Goal: Use online tool/utility: Utilize a website feature to perform a specific function

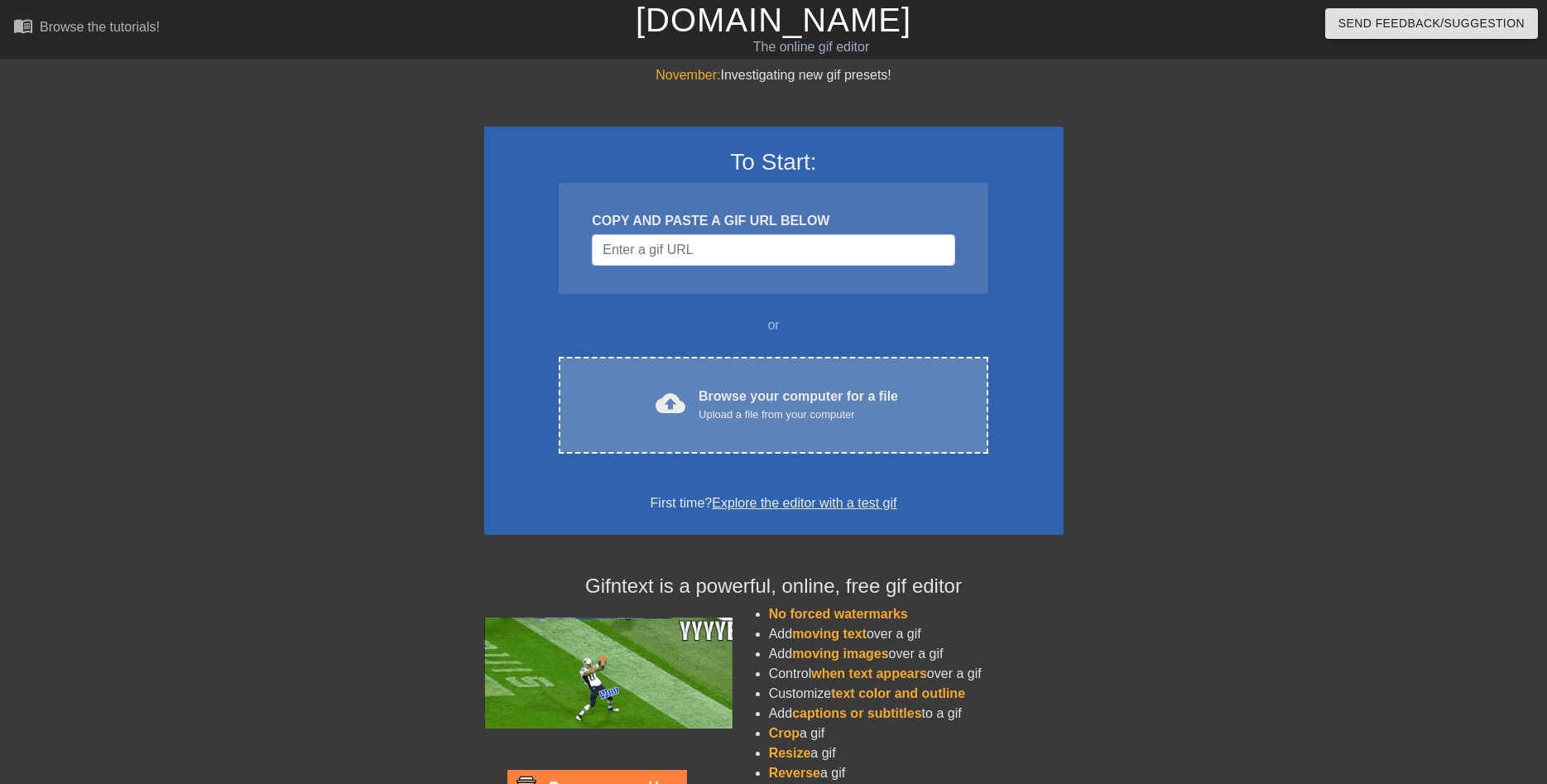
click at [796, 404] on div "Browse your computer for a file Upload a file from your computer" at bounding box center [797, 404] width 199 height 36
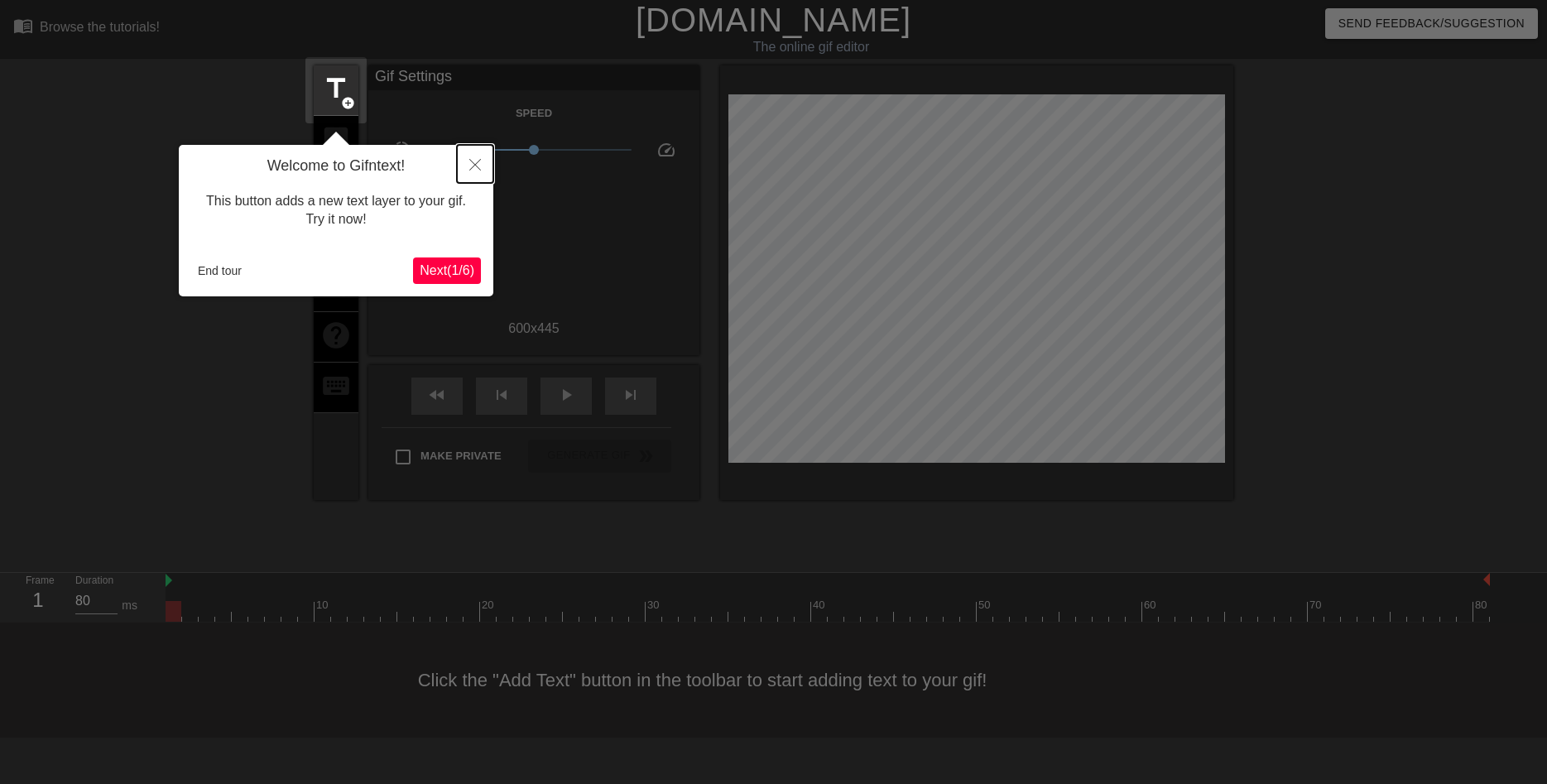
click at [476, 165] on icon "Close" at bounding box center [475, 165] width 12 height 12
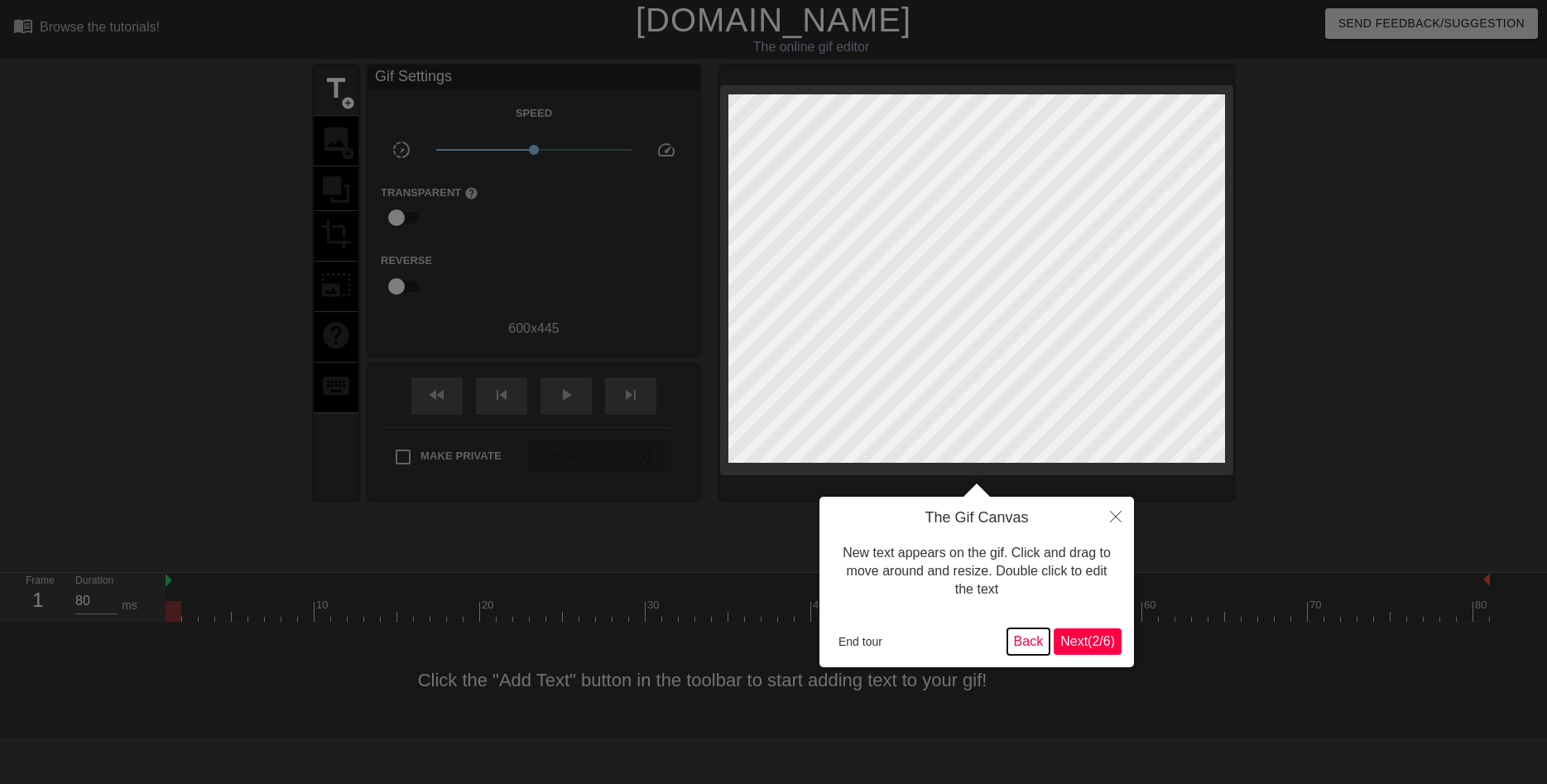
click at [1030, 644] on button "Back" at bounding box center [1028, 641] width 43 height 26
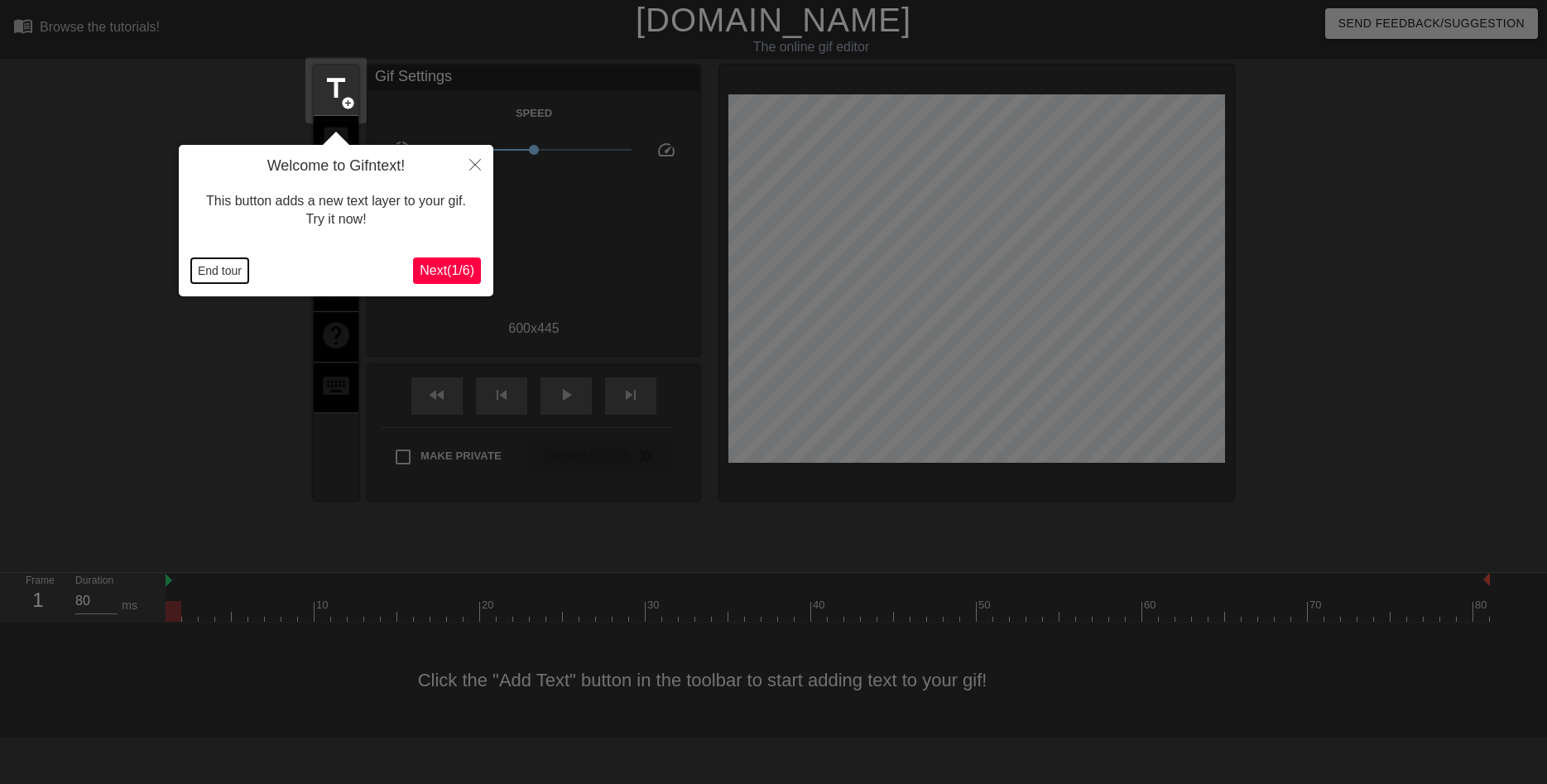
click at [228, 266] on button "End tour" at bounding box center [220, 271] width 57 height 25
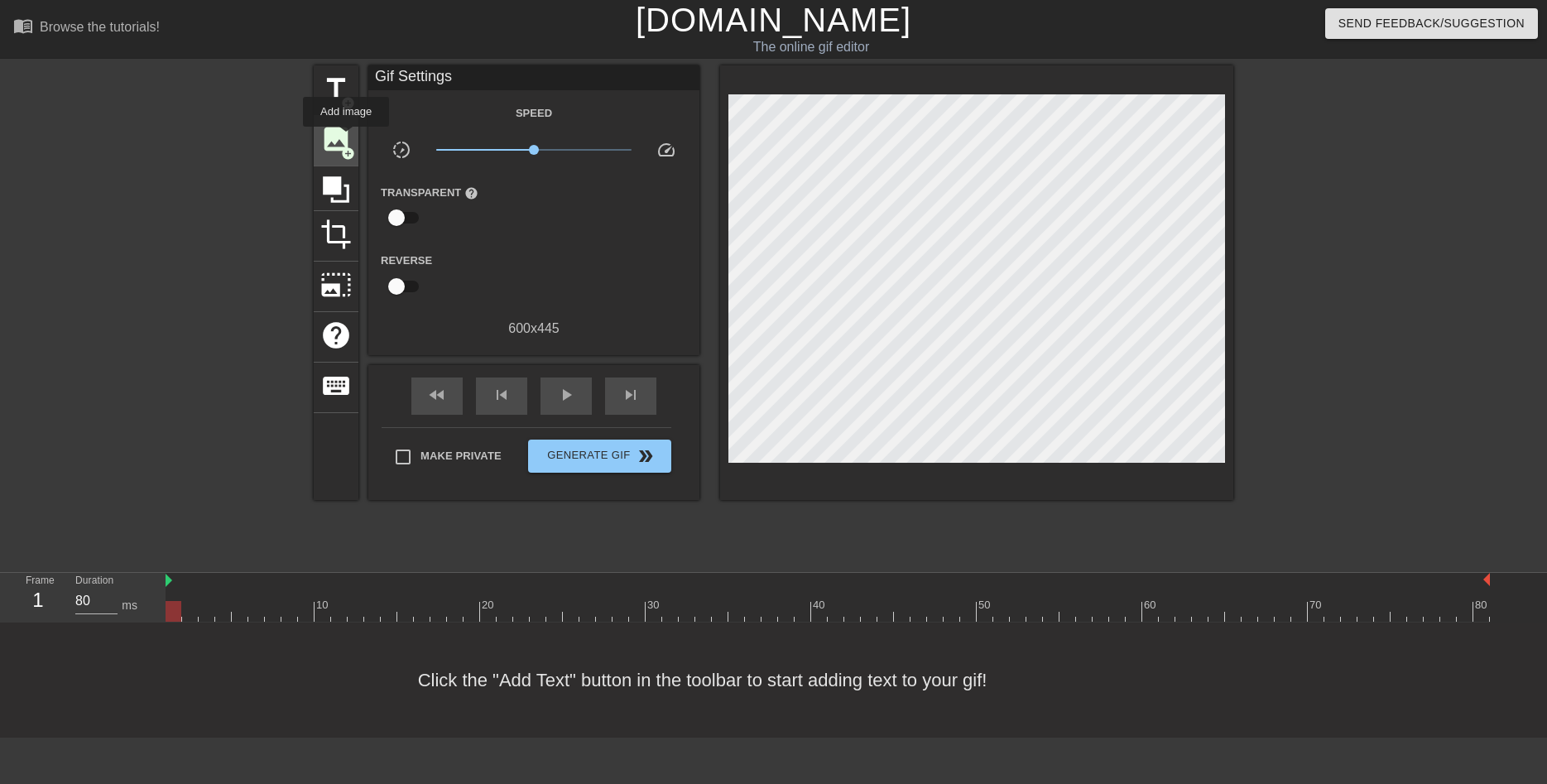
click at [346, 138] on span "image" at bounding box center [336, 139] width 31 height 31
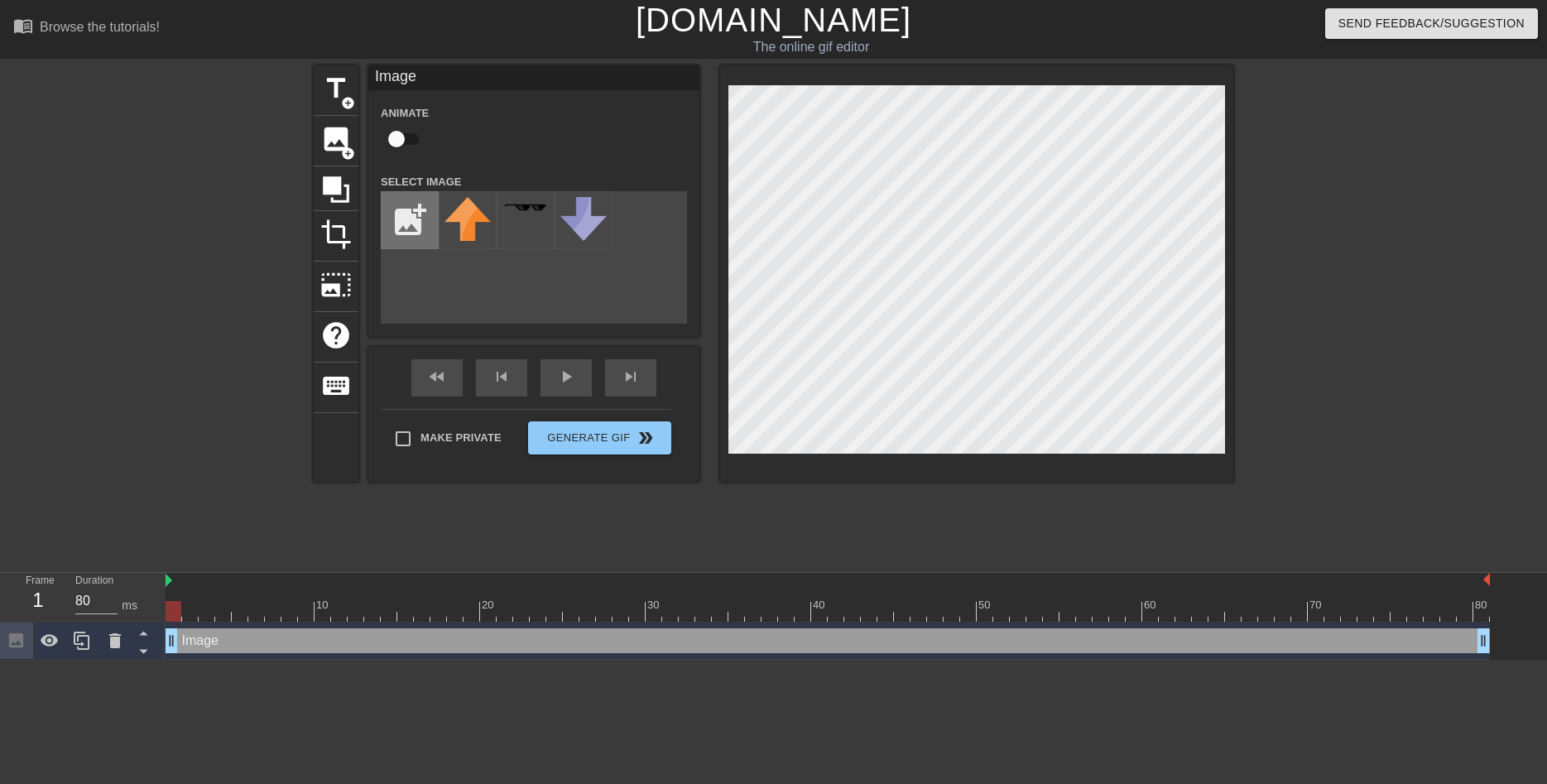
click at [409, 229] on input "file" at bounding box center [410, 220] width 56 height 56
type input "C:\fakepath\IMG_3097.png"
click at [469, 222] on img at bounding box center [467, 209] width 46 height 26
click at [662, 283] on div "title add_circle image add_circle crop photo_size_select_large help keyboard Im…" at bounding box center [773, 273] width 919 height 416
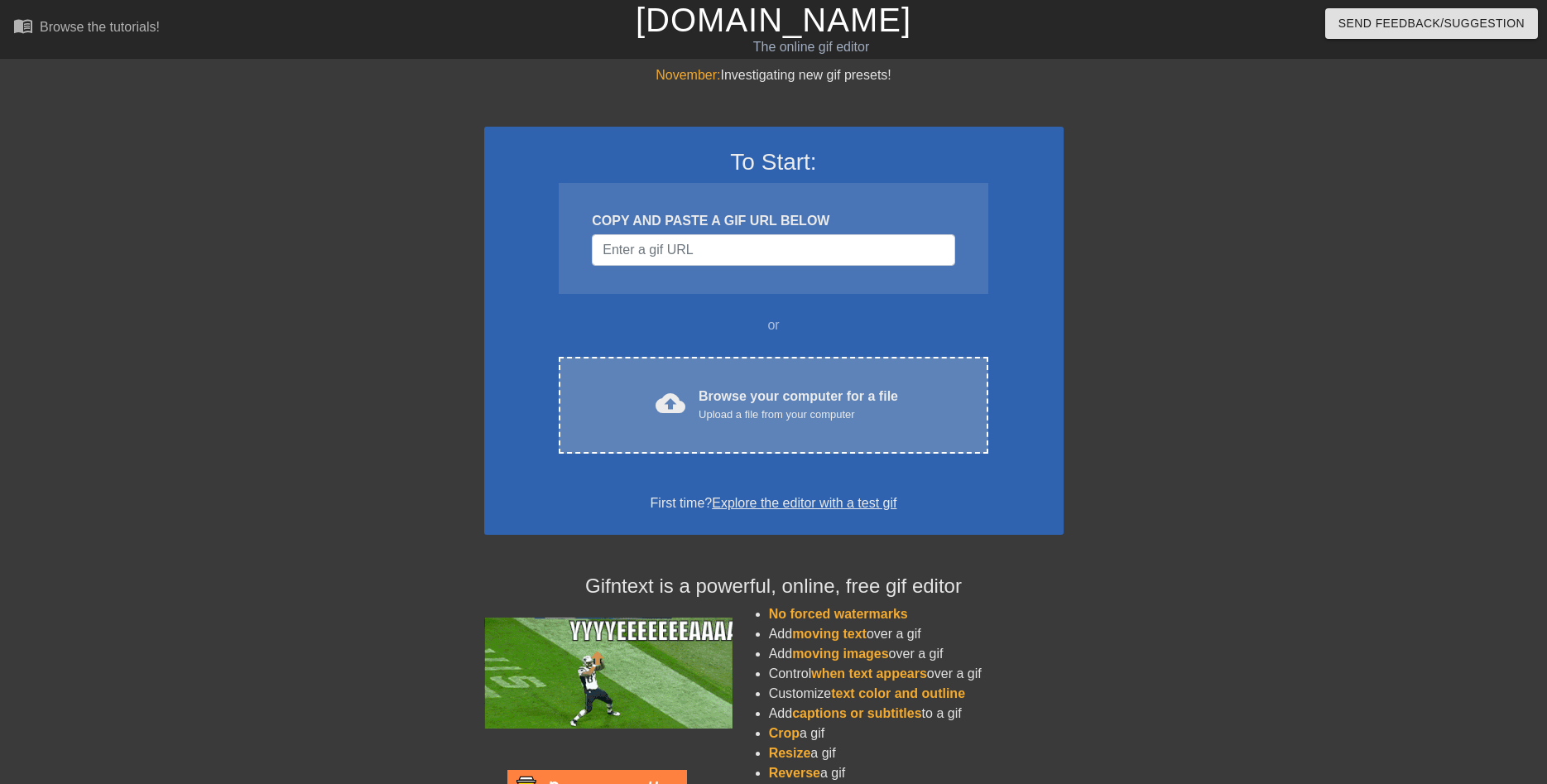
click at [701, 417] on div "Upload a file from your computer" at bounding box center [797, 415] width 199 height 17
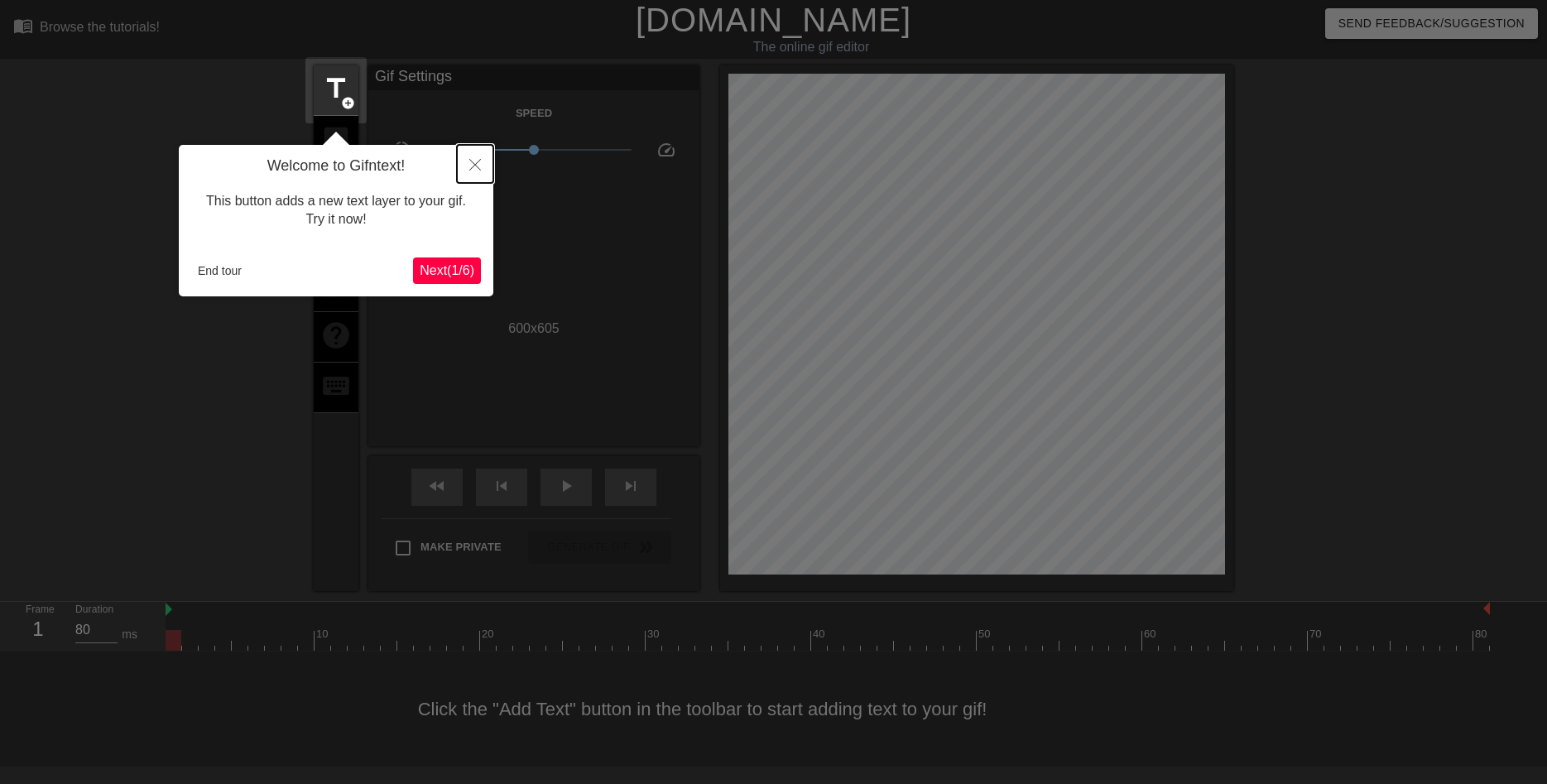
click at [478, 167] on icon "Close" at bounding box center [475, 165] width 12 height 12
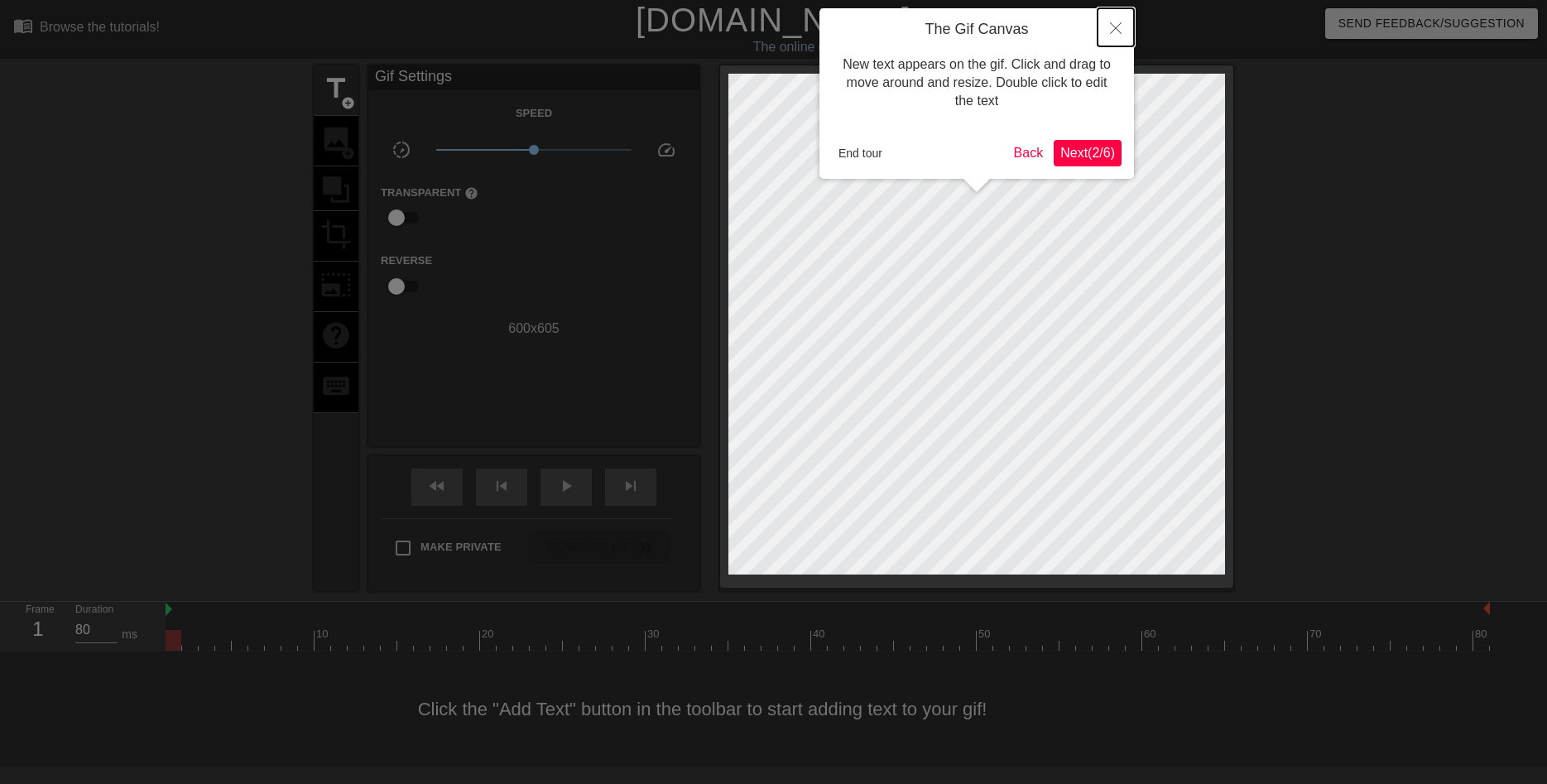
click at [1105, 28] on button "Close" at bounding box center [1115, 27] width 36 height 38
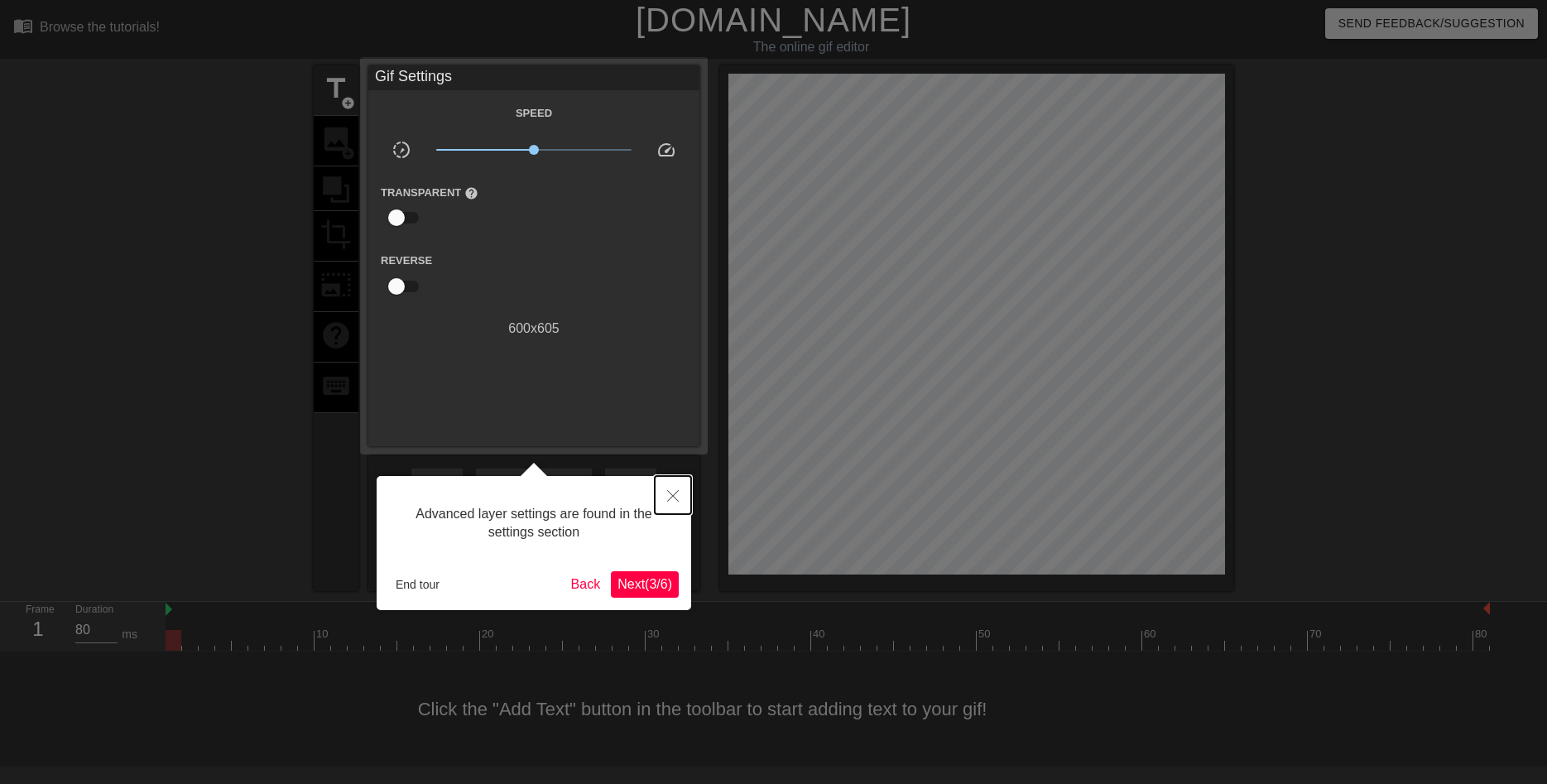
click at [669, 503] on button "Close" at bounding box center [672, 495] width 36 height 38
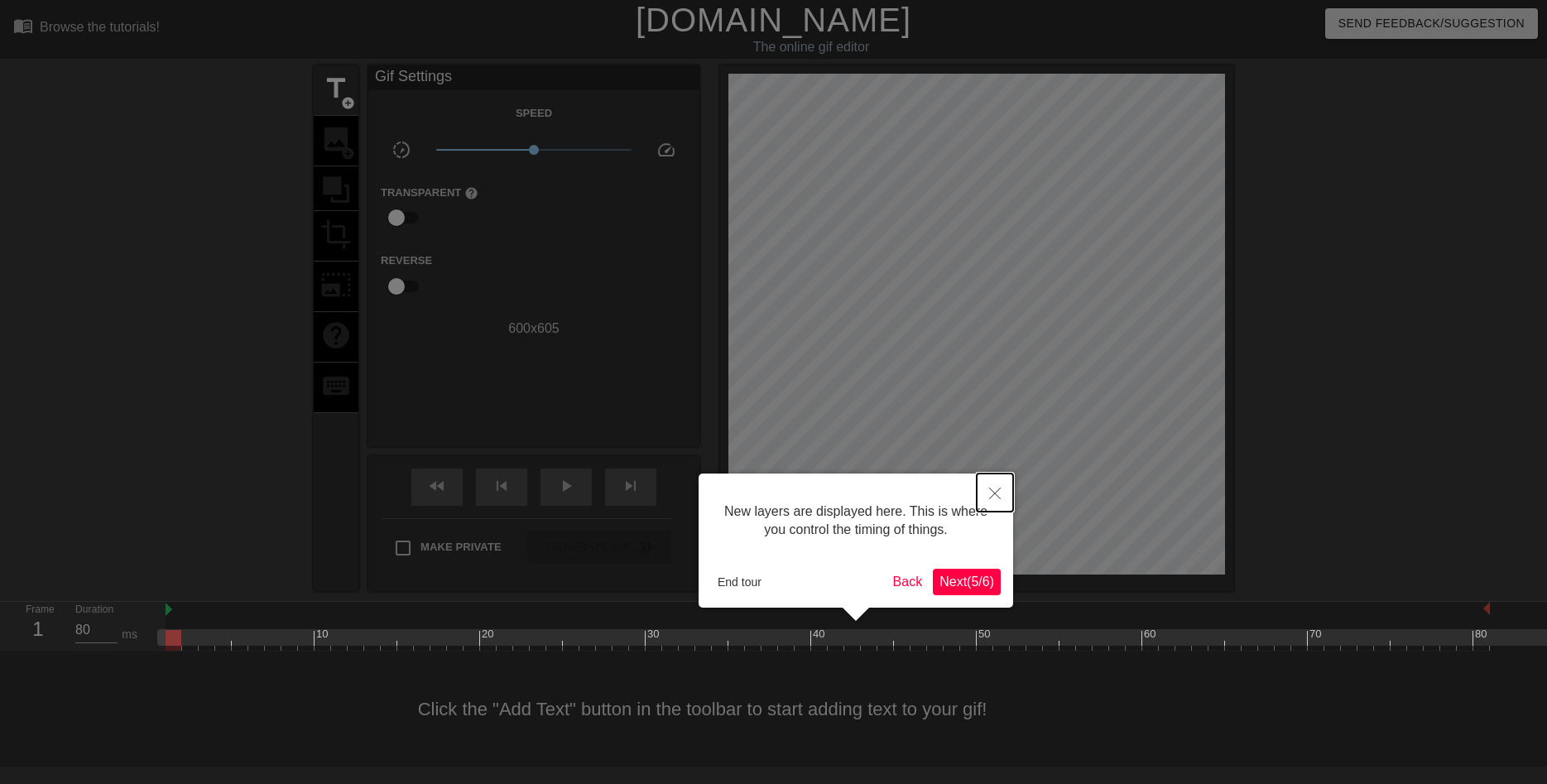
click at [991, 502] on button "Close" at bounding box center [994, 492] width 36 height 38
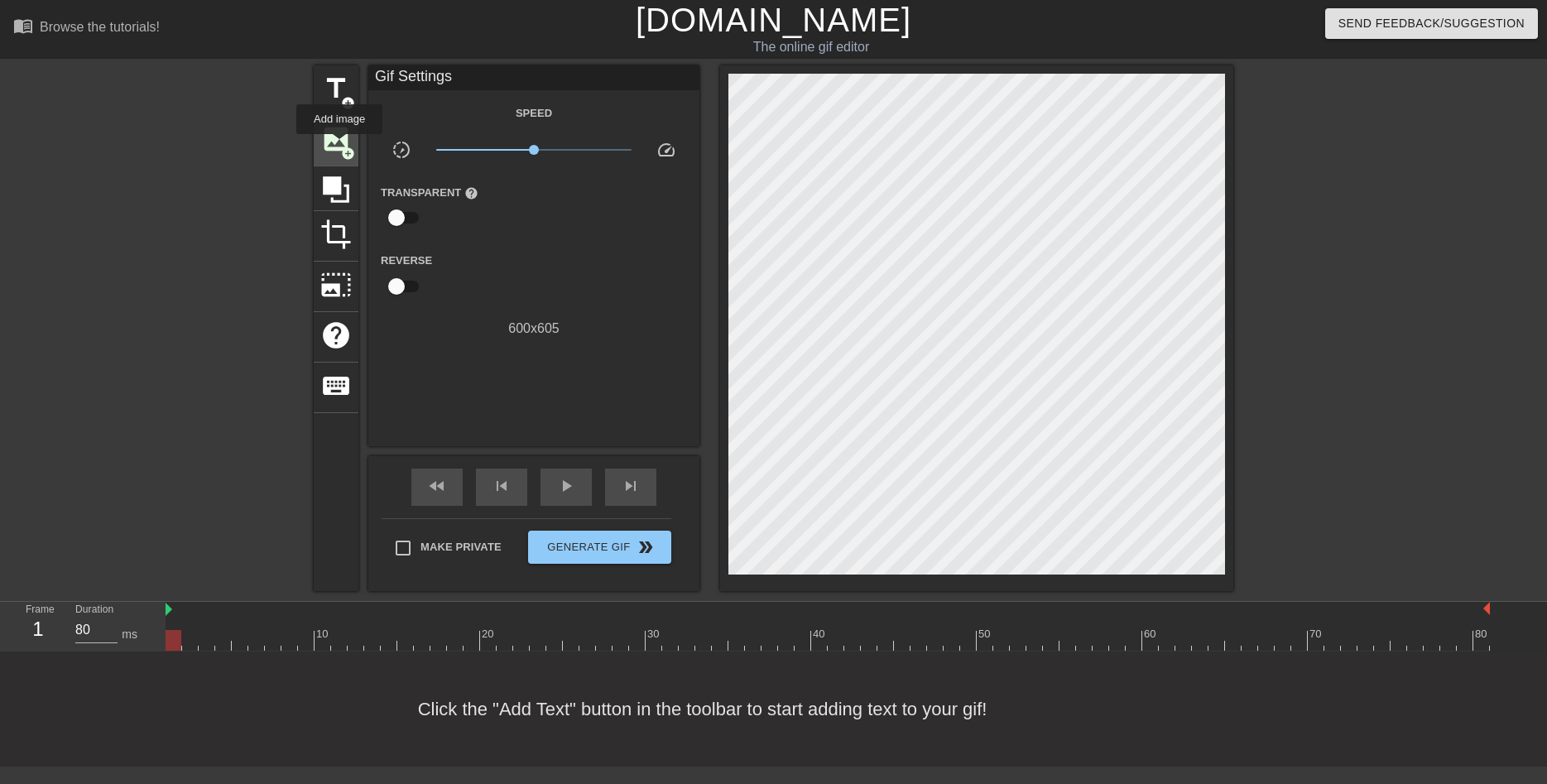
click at [339, 146] on span "image" at bounding box center [336, 139] width 31 height 31
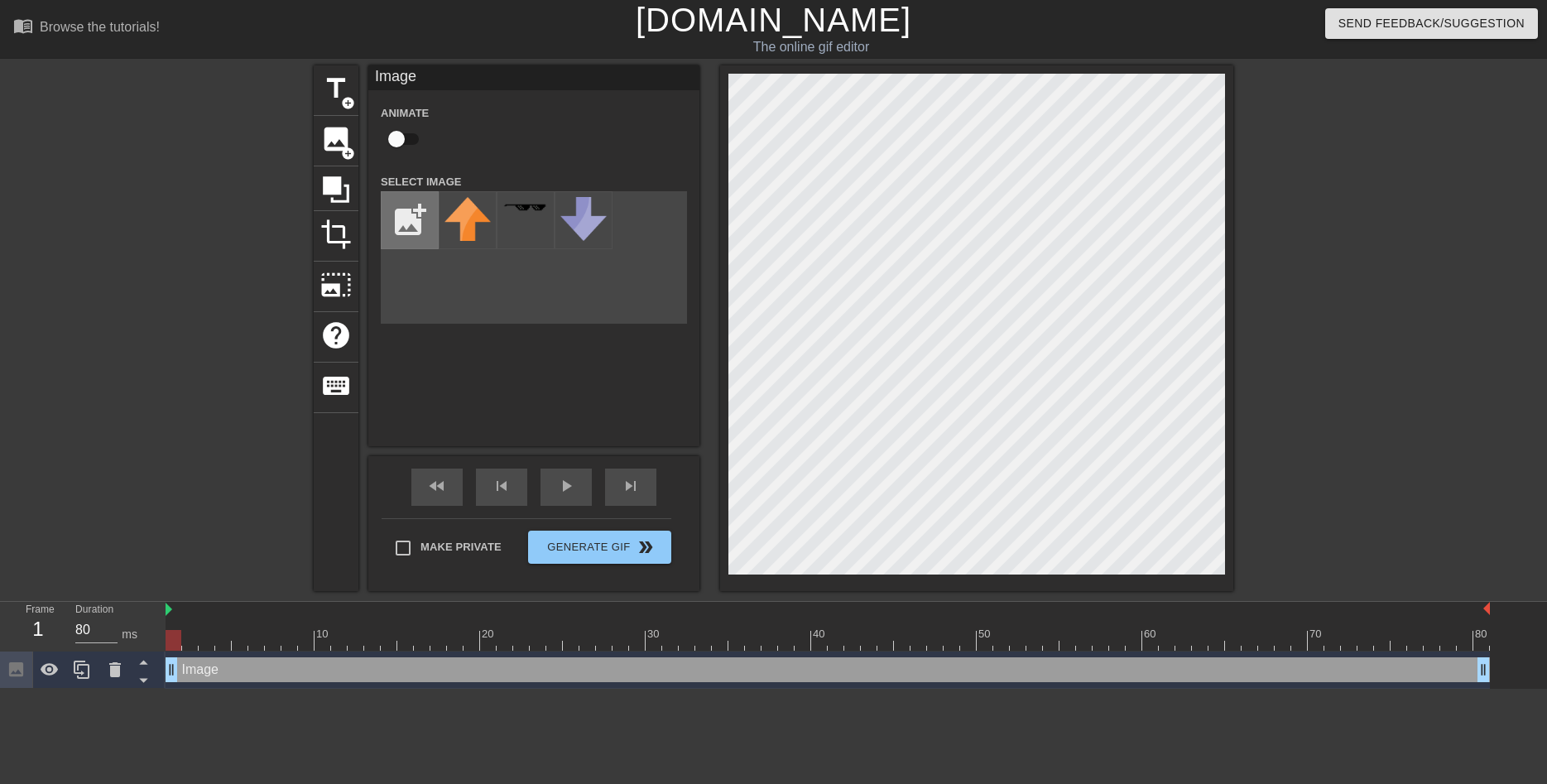
click at [419, 226] on input "file" at bounding box center [410, 220] width 56 height 56
type input "C:\fakepath\IMG_3097.png"
click at [479, 220] on img at bounding box center [467, 209] width 46 height 26
click at [1293, 365] on div "title add_circle image add_circle crop photo_size_select_large help keyboard Im…" at bounding box center [773, 328] width 1547 height 526
click at [715, 336] on div "title add_circle image add_circle crop photo_size_select_large help keyboard Im…" at bounding box center [773, 328] width 919 height 526
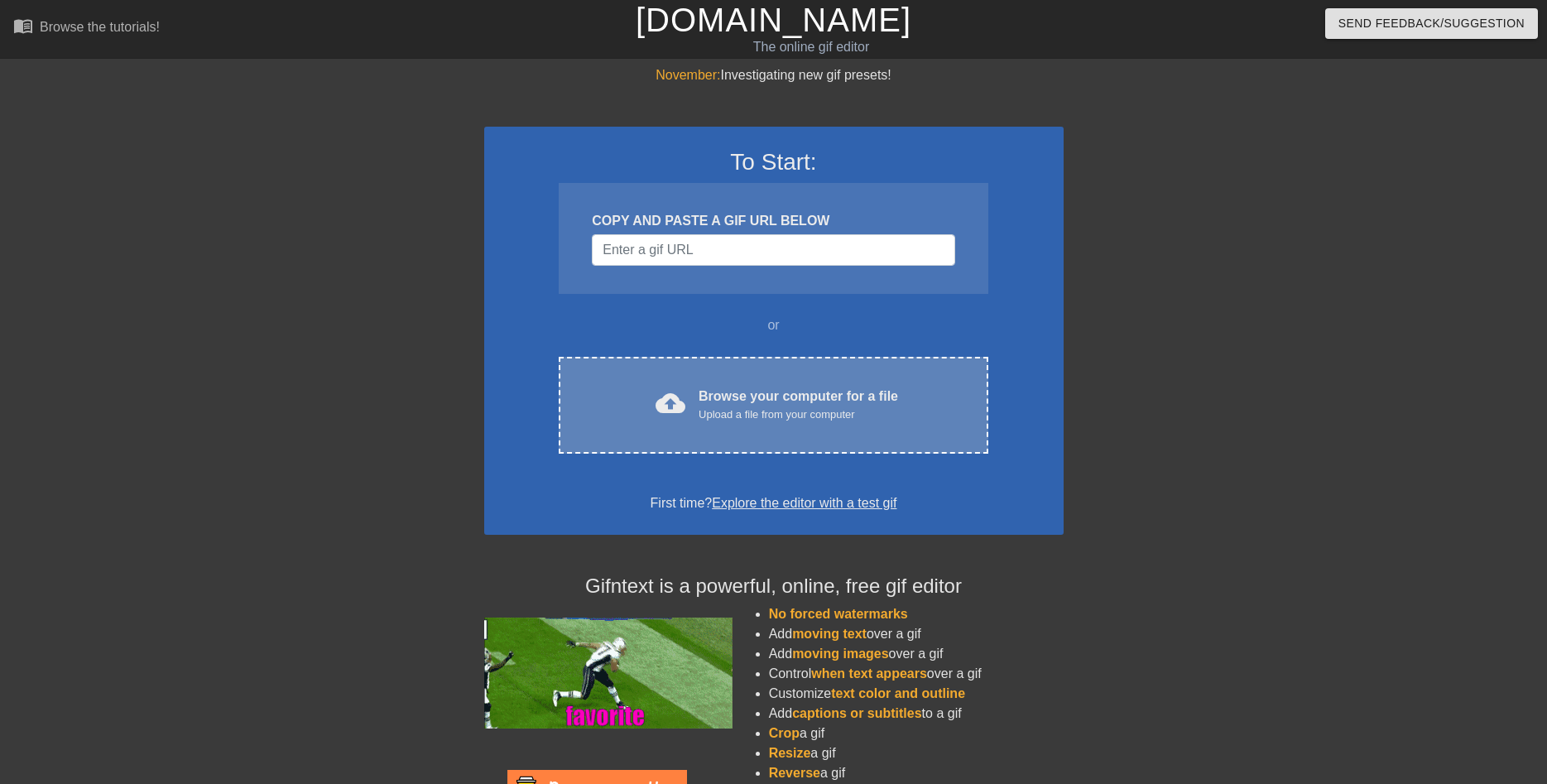
click at [733, 399] on div "Browse your computer for a file Upload a file from your computer" at bounding box center [797, 404] width 199 height 36
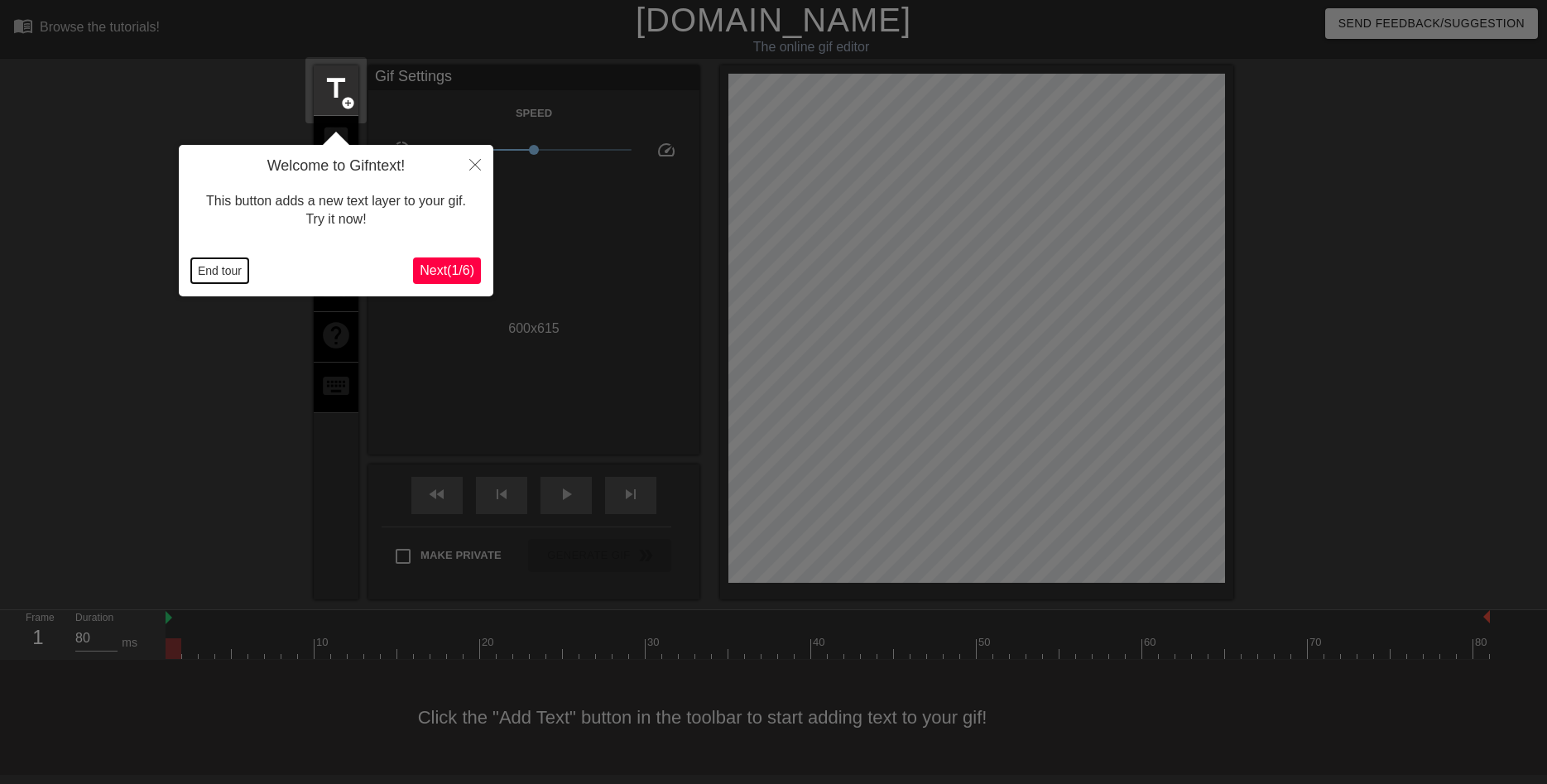
click at [209, 276] on button "End tour" at bounding box center [220, 271] width 57 height 25
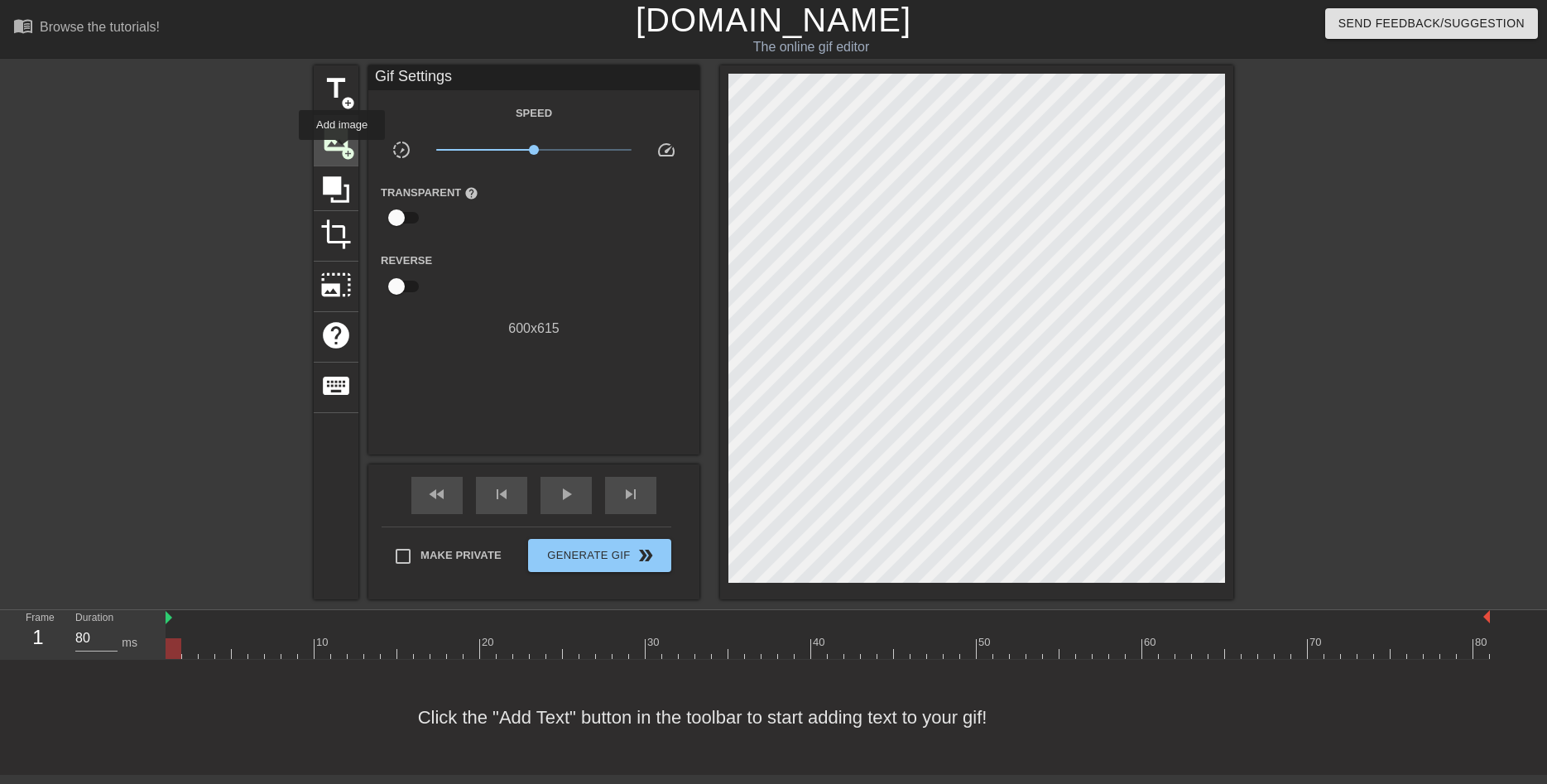
click at [342, 146] on span "add_circle" at bounding box center [347, 153] width 14 height 14
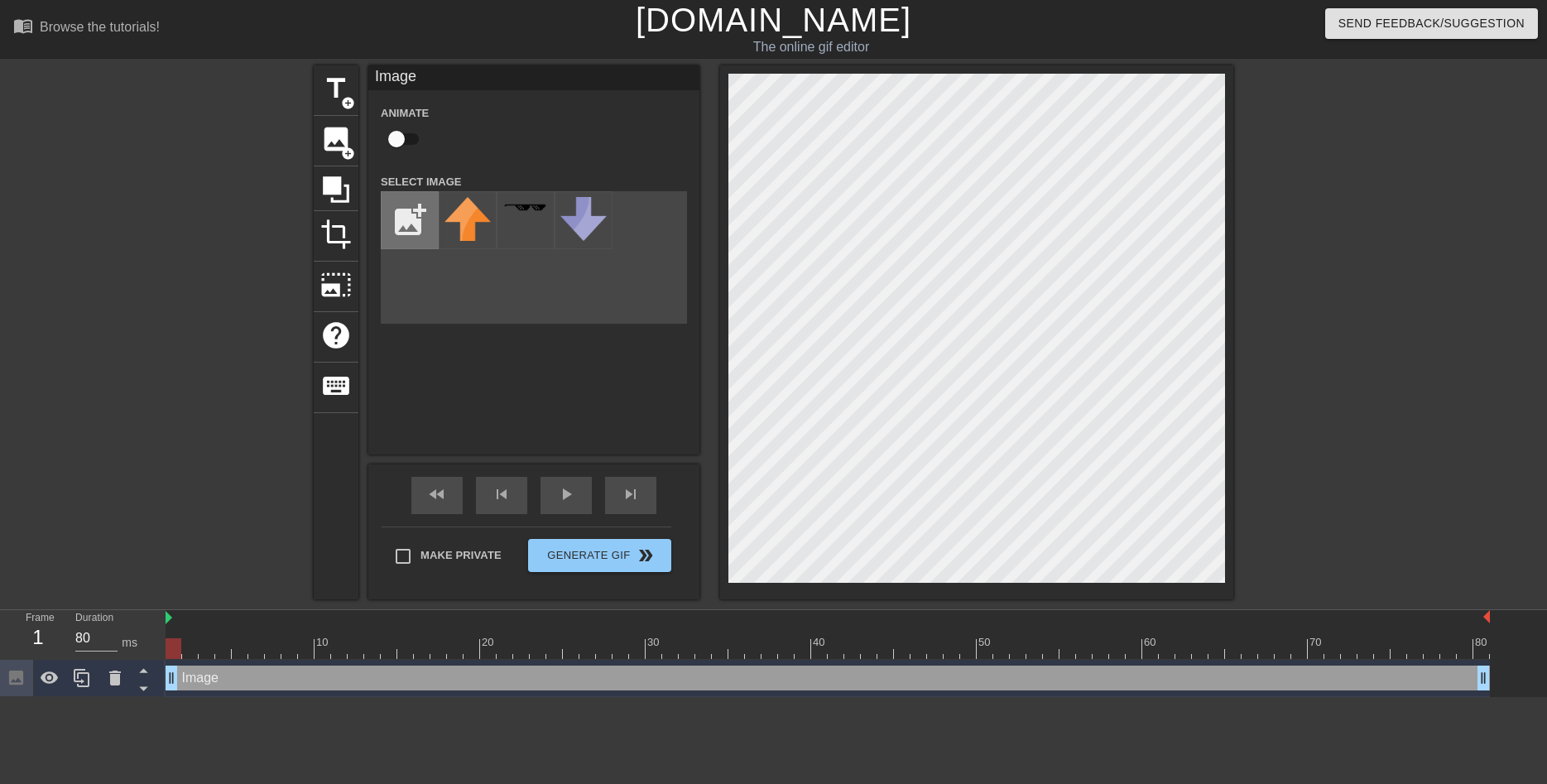
click at [393, 220] on input "file" at bounding box center [410, 220] width 56 height 56
type input "C:\fakepath\IMG_3097.png"
click at [473, 215] on img at bounding box center [467, 209] width 46 height 26
click at [1330, 411] on div "title add_circle image add_circle crop photo_size_select_large help keyboard Im…" at bounding box center [773, 332] width 1547 height 534
click at [701, 339] on div "title add_circle image add_circle crop photo_size_select_large help keyboard Im…" at bounding box center [773, 332] width 919 height 534
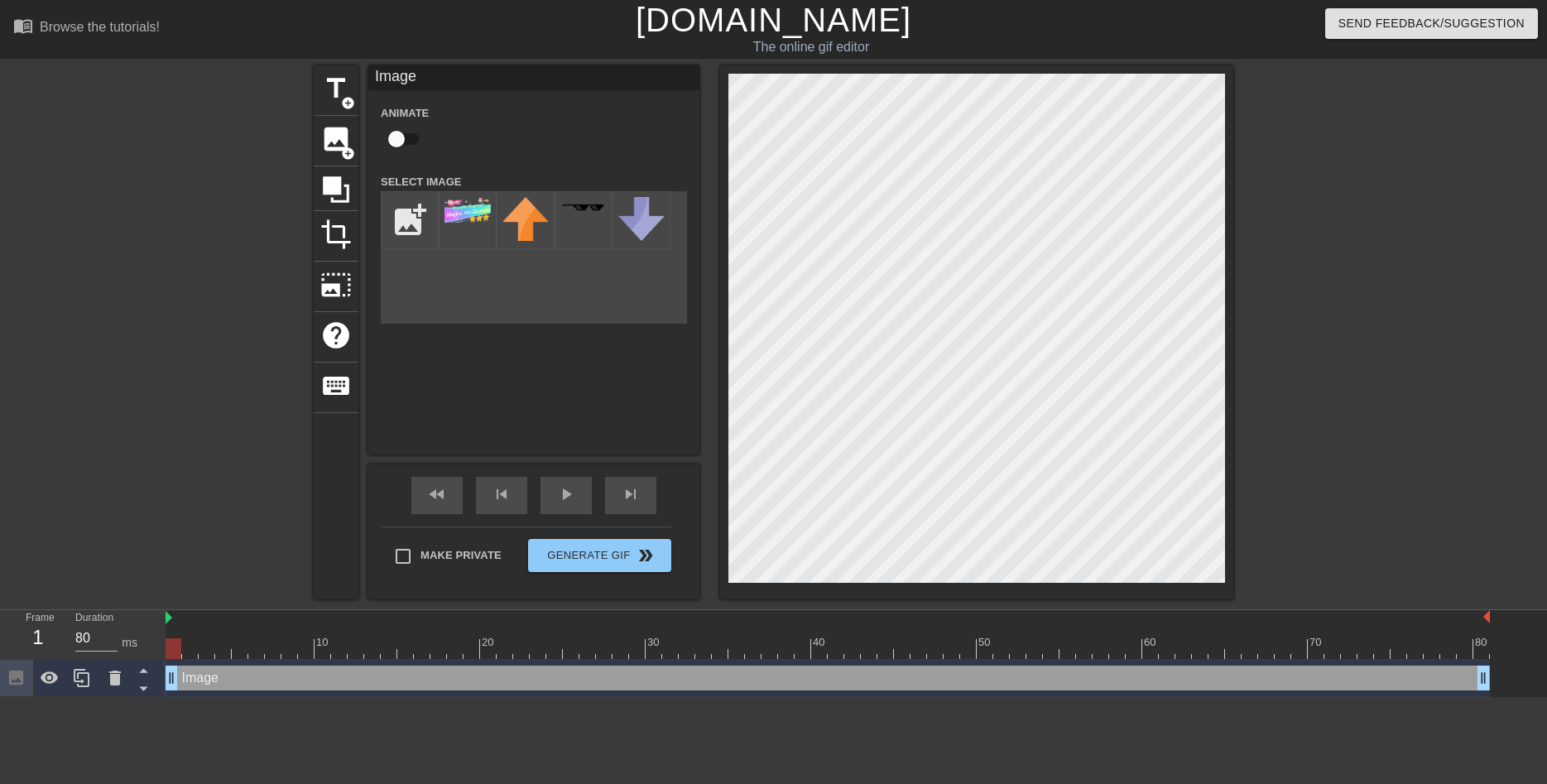
click at [1216, 604] on div "menu_book Browse the tutorials! Gifntext.com The online gif editor Send Feedbac…" at bounding box center [773, 348] width 1547 height 697
click at [1168, 598] on div at bounding box center [977, 332] width 513 height 534
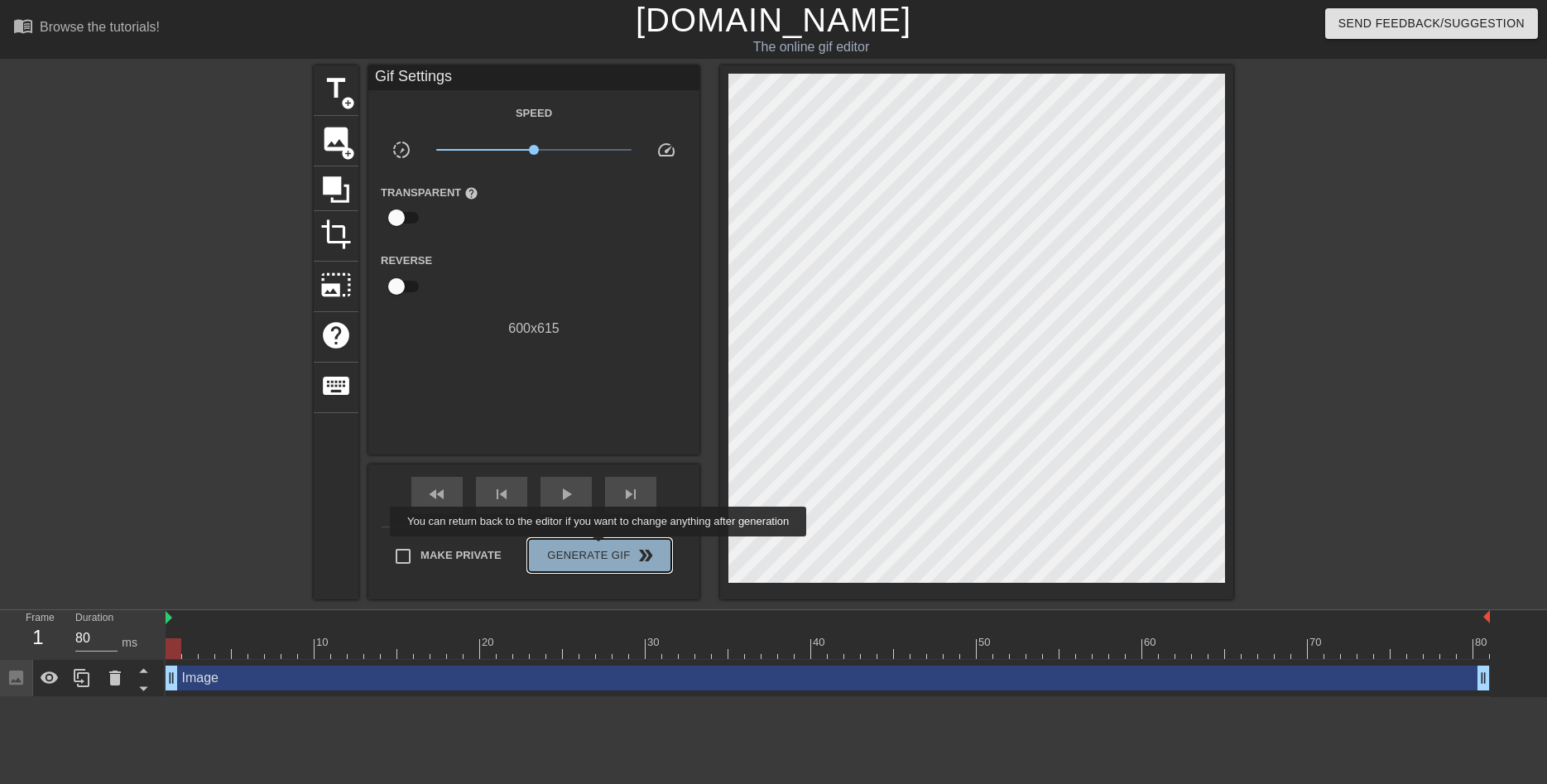
click at [600, 548] on span "Generate Gif double_arrow" at bounding box center [600, 555] width 130 height 20
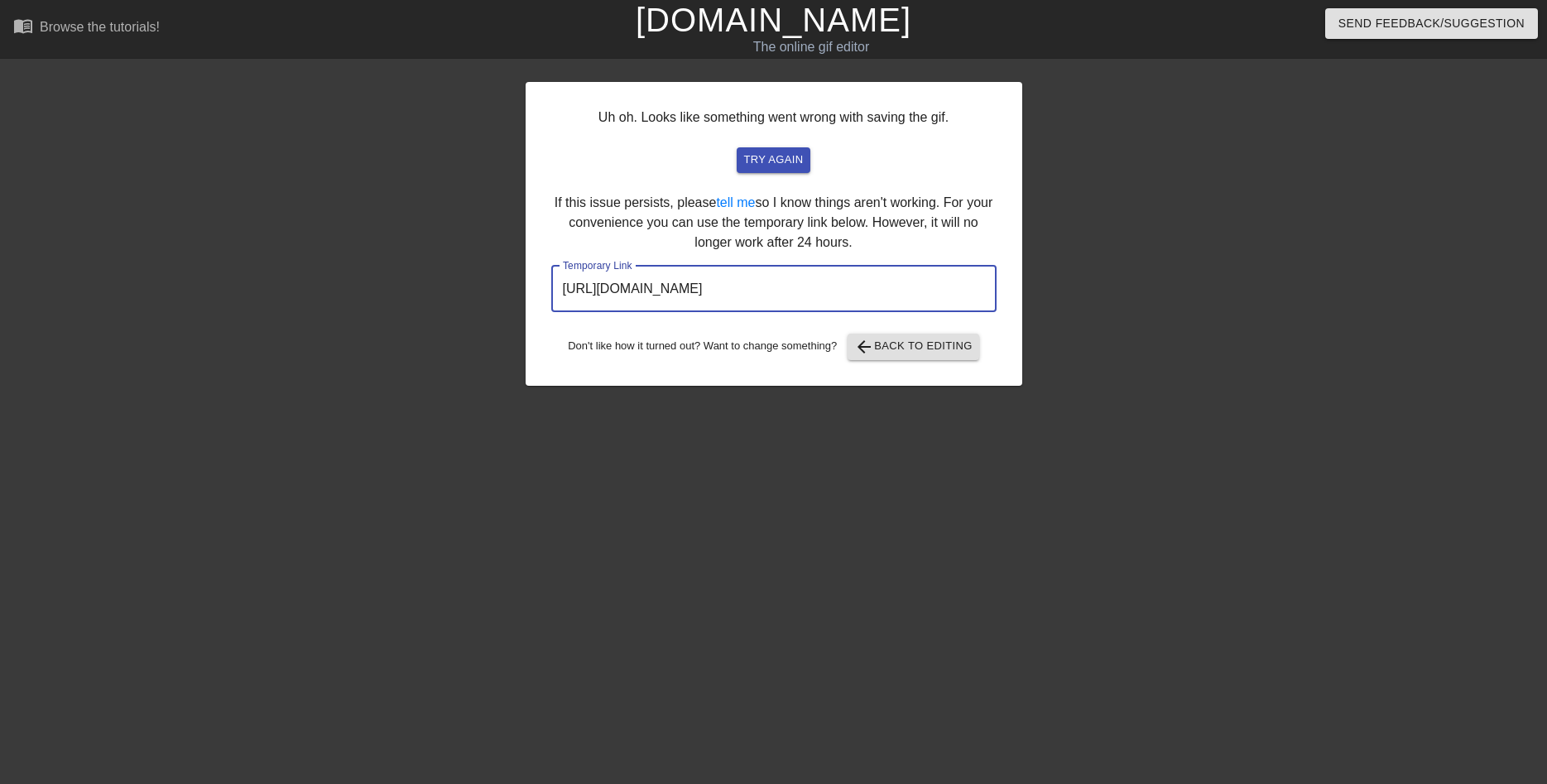
drag, startPoint x: 911, startPoint y: 291, endPoint x: 366, endPoint y: 298, distance: 545.0
click at [551, 298] on input "https://www.gifntext.com/temp_generations/sXGujGLg.gif" at bounding box center [773, 289] width 445 height 46
